Goal: Task Accomplishment & Management: Use online tool/utility

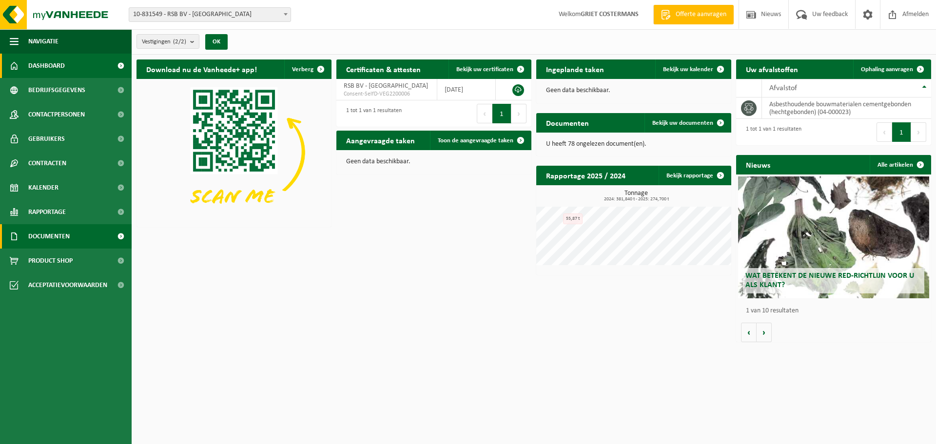
click at [67, 237] on span "Documenten" at bounding box center [48, 236] width 41 height 24
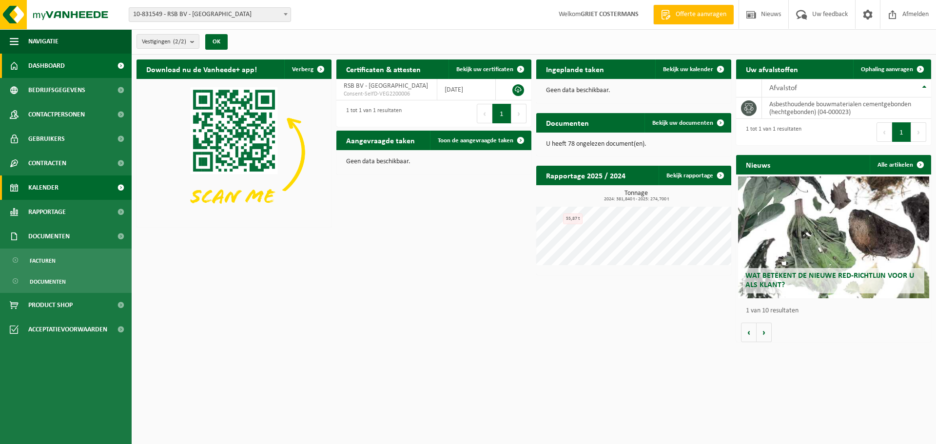
click at [53, 188] on span "Kalender" at bounding box center [43, 188] width 30 height 24
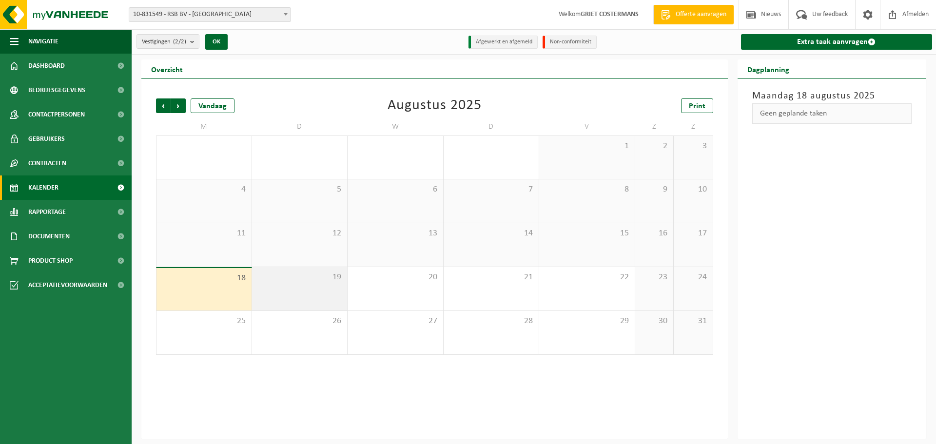
click at [291, 285] on div "19" at bounding box center [300, 288] width 96 height 43
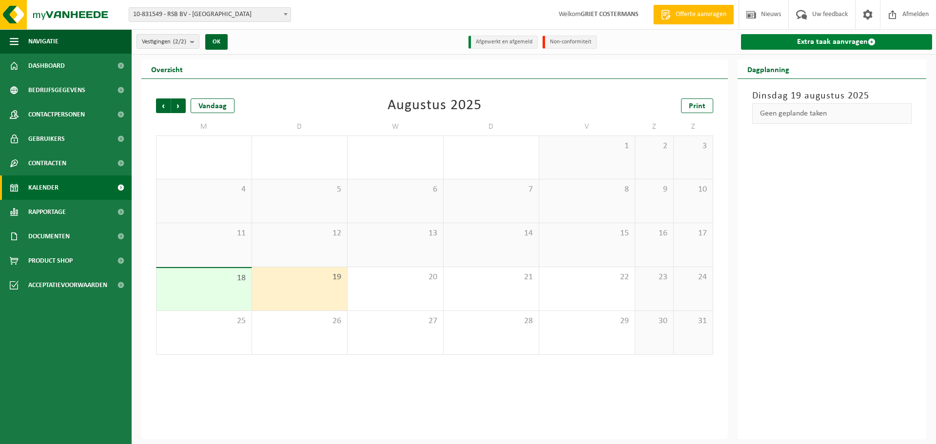
click at [818, 39] on link "Extra taak aanvragen" at bounding box center [837, 42] width 192 height 16
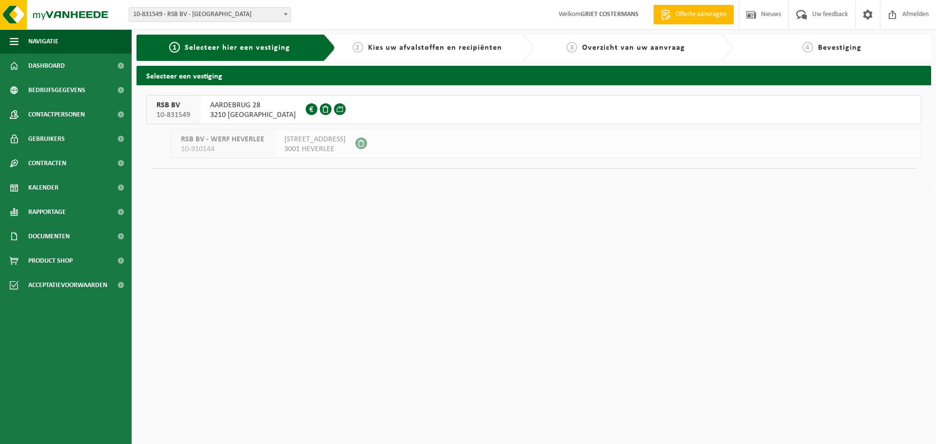
click at [259, 105] on span "AARDEBRUG 28" at bounding box center [253, 105] width 86 height 10
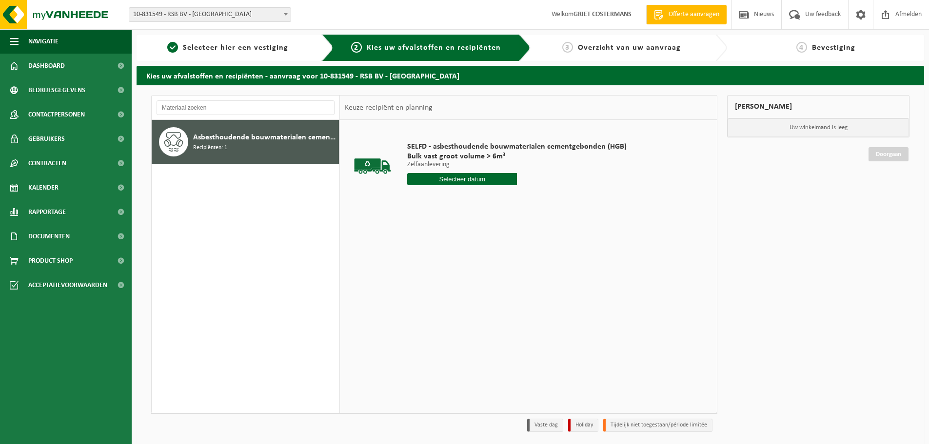
click at [463, 180] on input "text" at bounding box center [462, 179] width 110 height 12
click at [436, 282] on div "19" at bounding box center [433, 282] width 17 height 16
type input "Van 2025-08-19"
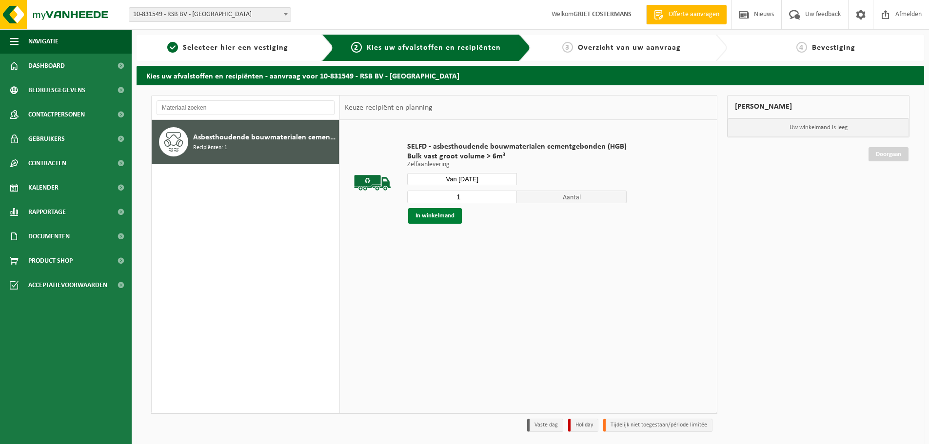
click at [430, 217] on button "In winkelmand" at bounding box center [435, 216] width 54 height 16
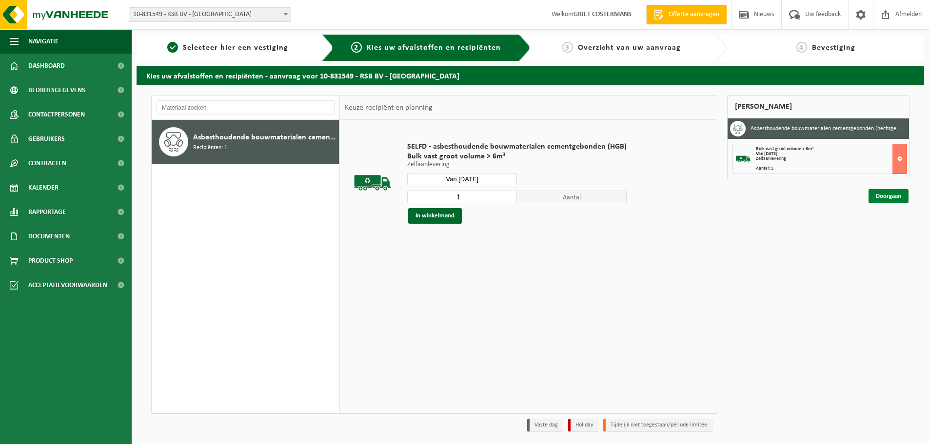
click at [881, 196] on link "Doorgaan" at bounding box center [889, 196] width 40 height 14
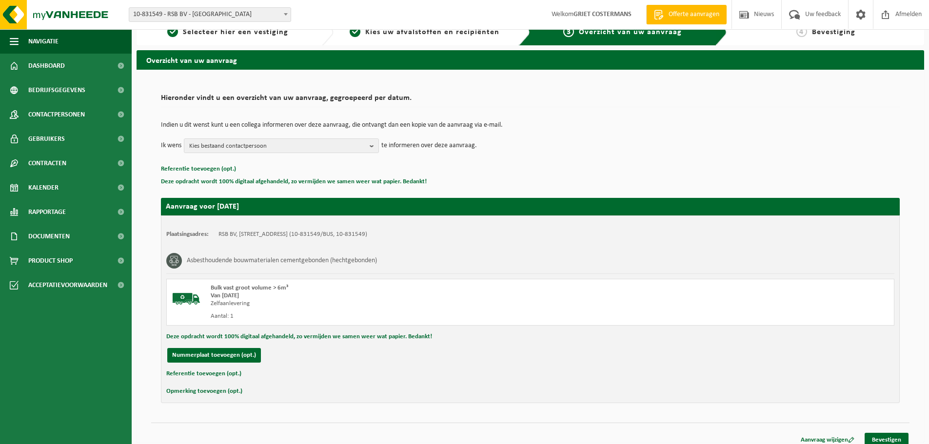
scroll to position [24, 0]
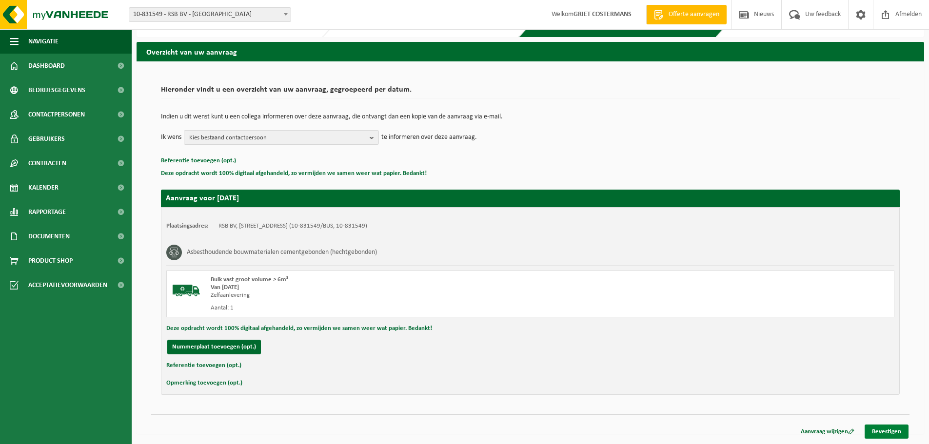
click at [886, 432] on link "Bevestigen" at bounding box center [887, 432] width 44 height 14
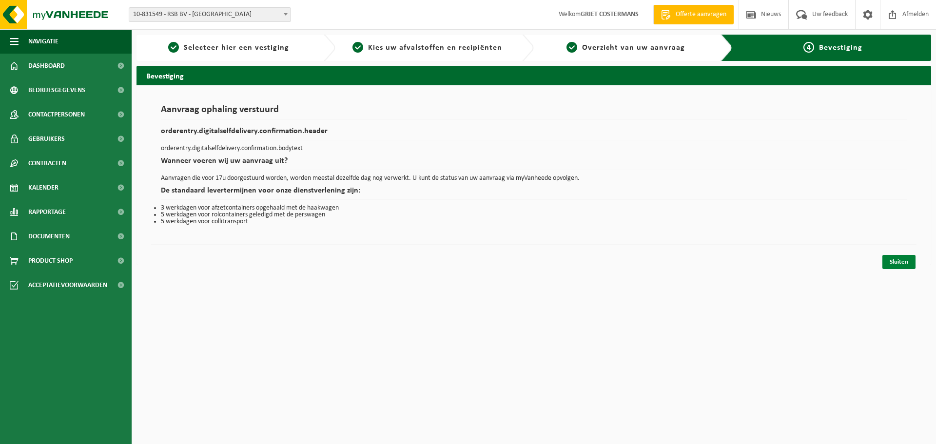
click at [896, 263] on link "Sluiten" at bounding box center [899, 262] width 33 height 14
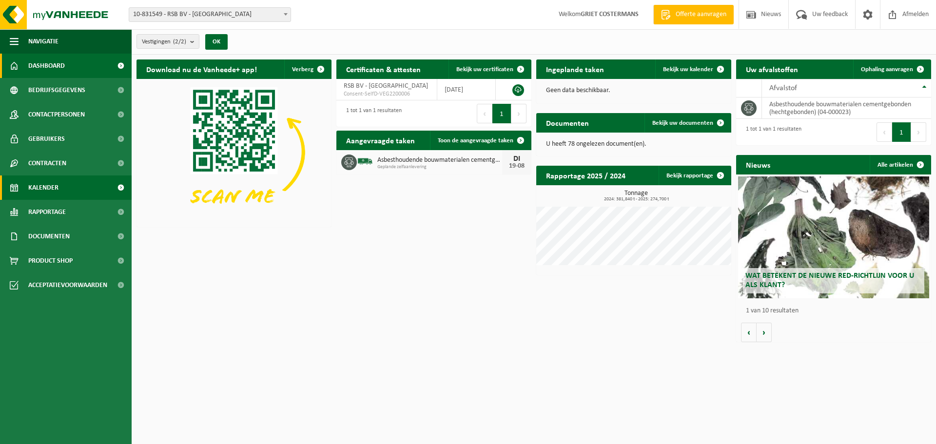
click at [45, 185] on span "Kalender" at bounding box center [43, 188] width 30 height 24
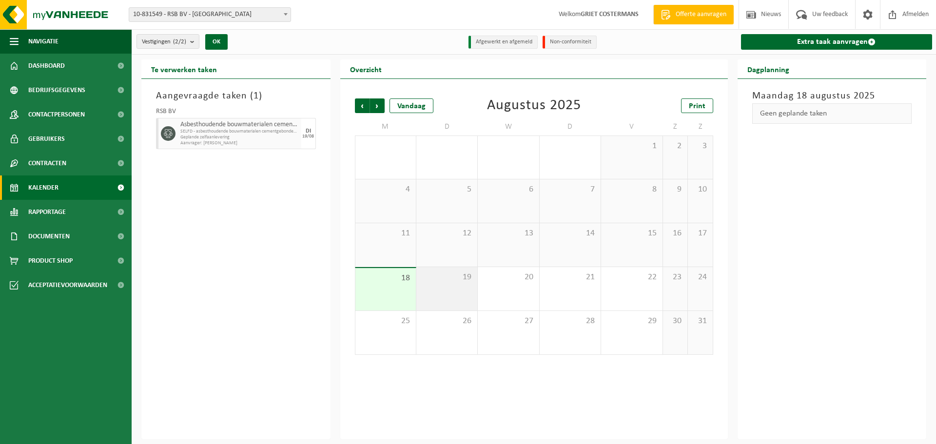
click at [455, 283] on div "19" at bounding box center [446, 288] width 61 height 43
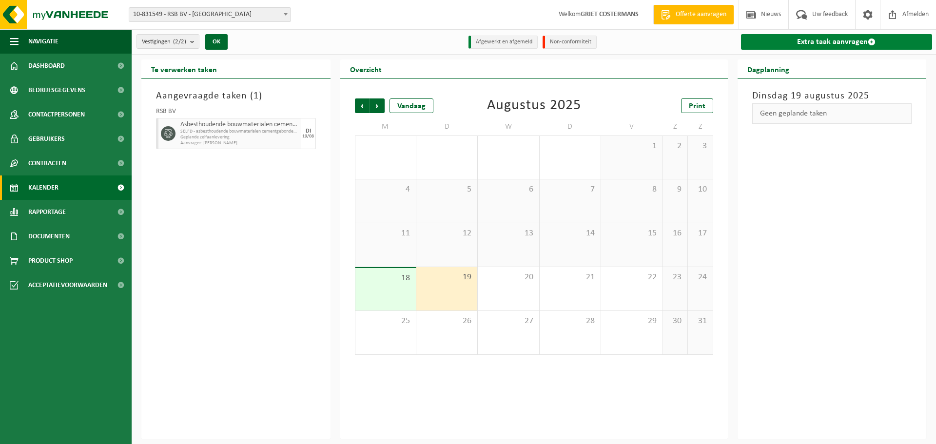
click at [799, 42] on link "Extra taak aanvragen" at bounding box center [837, 42] width 192 height 16
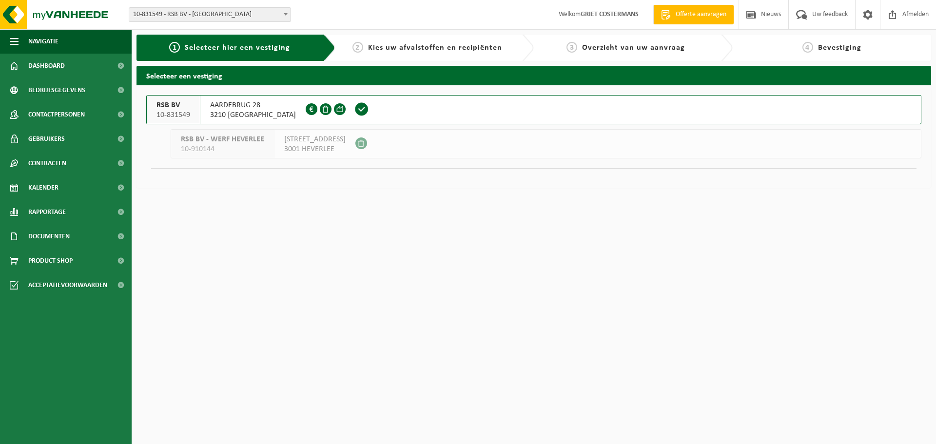
click at [237, 108] on span "AARDEBRUG 28" at bounding box center [253, 105] width 86 height 10
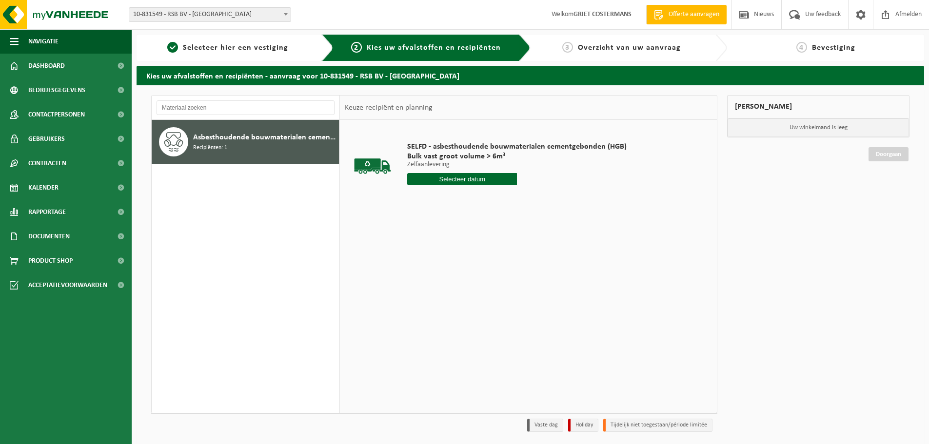
click at [469, 181] on input "text" at bounding box center [462, 179] width 110 height 12
click at [431, 282] on div "19" at bounding box center [433, 282] width 17 height 16
type input "Van 2025-08-19"
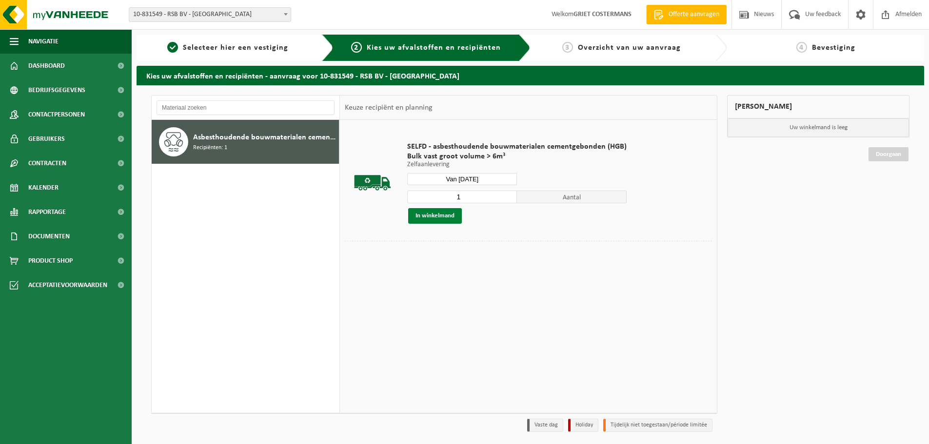
click at [440, 217] on button "In winkelmand" at bounding box center [435, 216] width 54 height 16
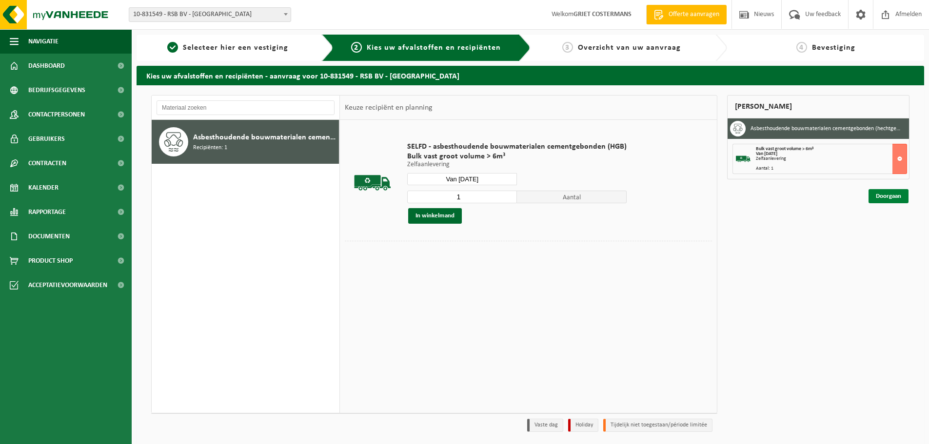
click at [890, 194] on link "Doorgaan" at bounding box center [889, 196] width 40 height 14
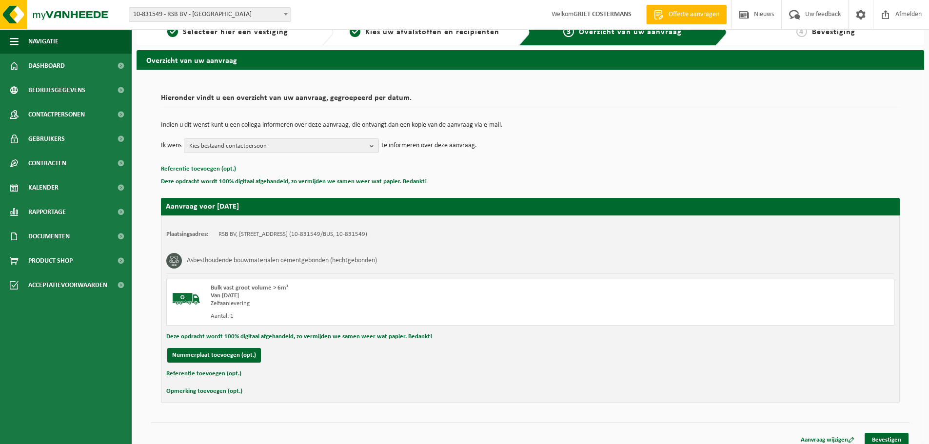
scroll to position [24, 0]
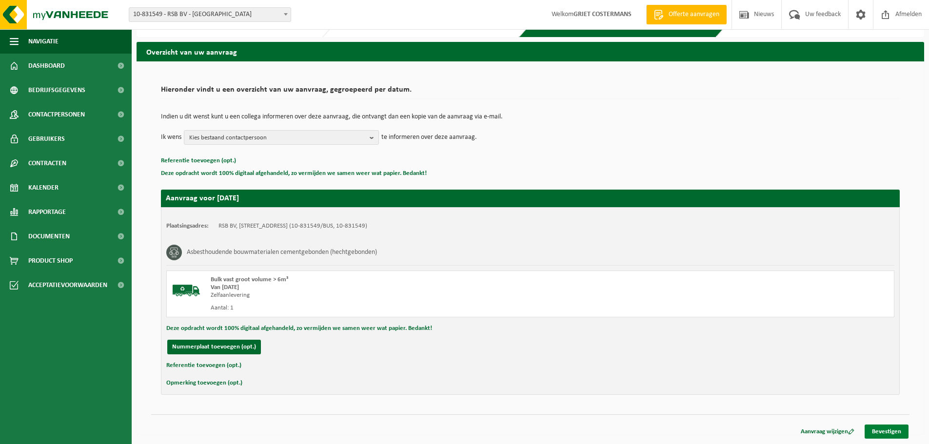
click at [881, 431] on link "Bevestigen" at bounding box center [887, 432] width 44 height 14
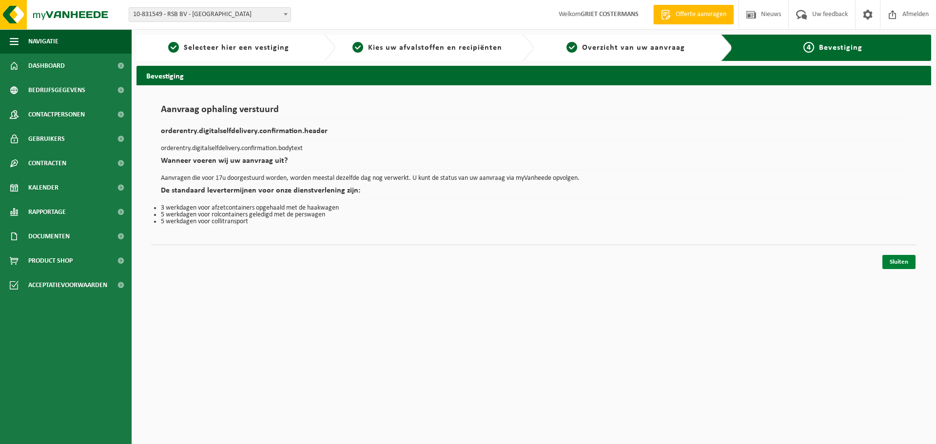
click at [893, 267] on link "Sluiten" at bounding box center [899, 262] width 33 height 14
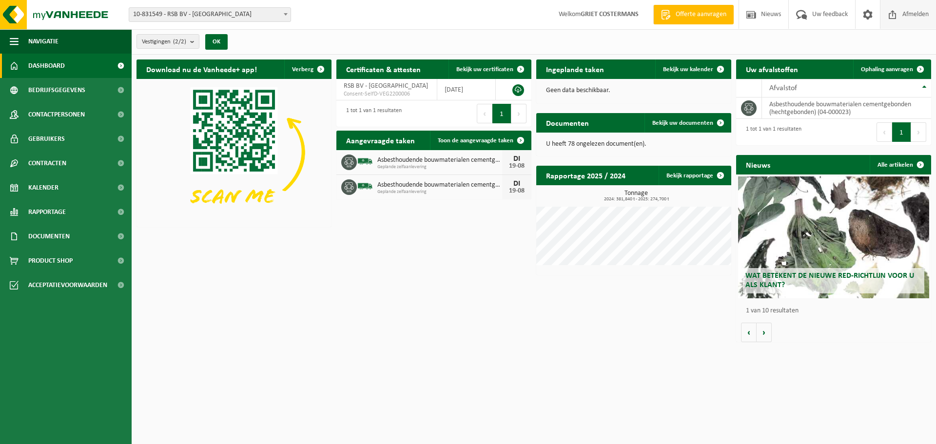
click at [908, 13] on span "Afmelden" at bounding box center [915, 14] width 31 height 29
